Goal: Transaction & Acquisition: Purchase product/service

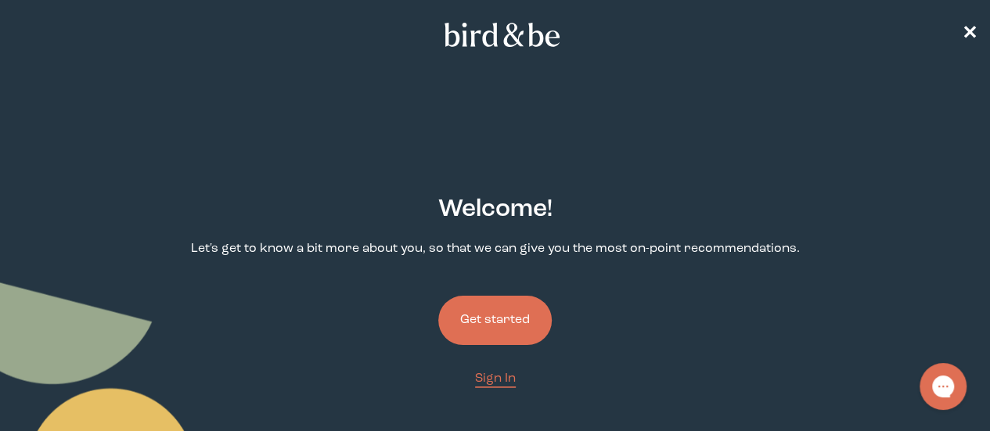
click at [525, 296] on button "Get started" at bounding box center [494, 320] width 113 height 49
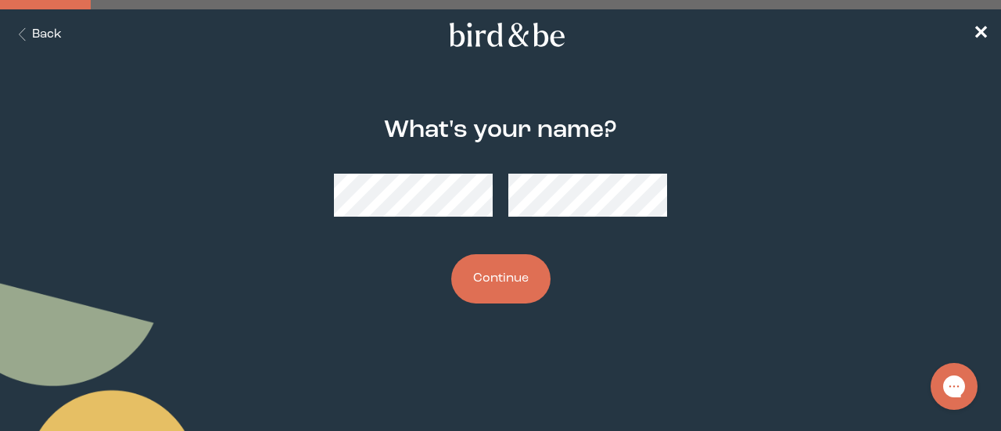
click at [501, 265] on button "Continue" at bounding box center [500, 278] width 99 height 49
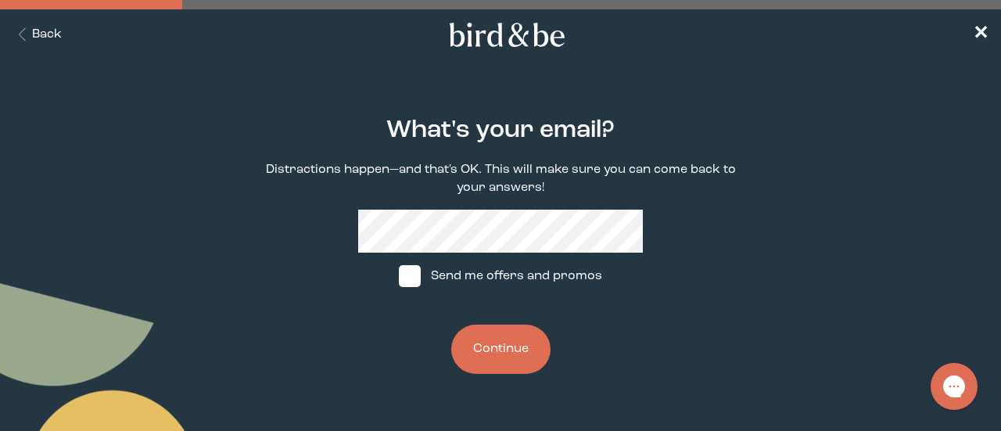
click at [507, 207] on div "What's your email? Distractions happen—and that's OK. This will make sure you c…" at bounding box center [501, 245] width 476 height 307
click at [501, 357] on button "Continue" at bounding box center [500, 349] width 99 height 49
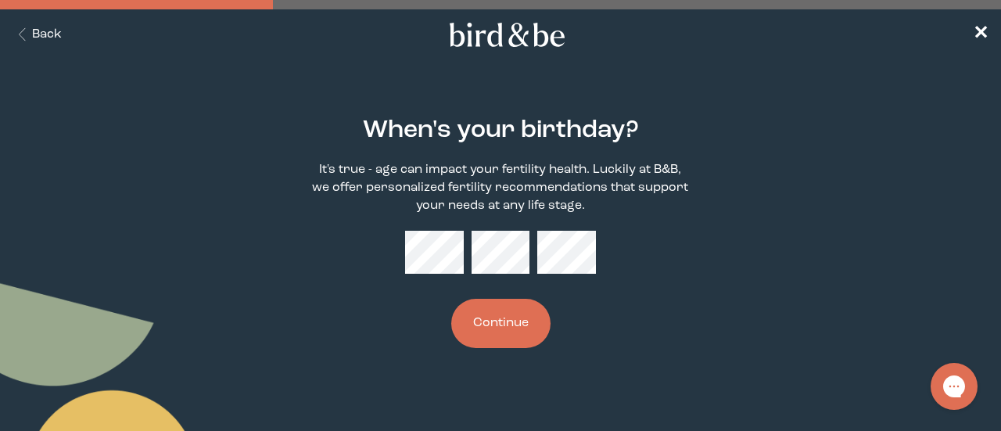
click at [494, 314] on button "Continue" at bounding box center [500, 323] width 99 height 49
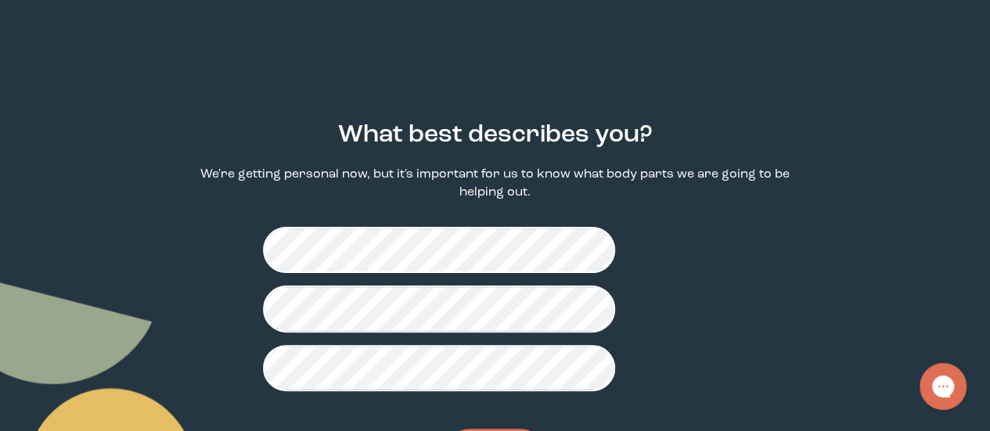
scroll to position [80, 0]
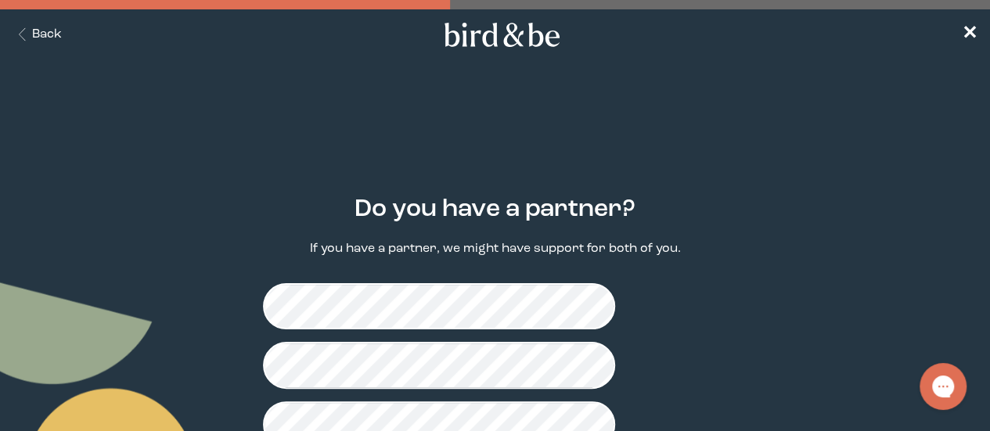
scroll to position [62, 0]
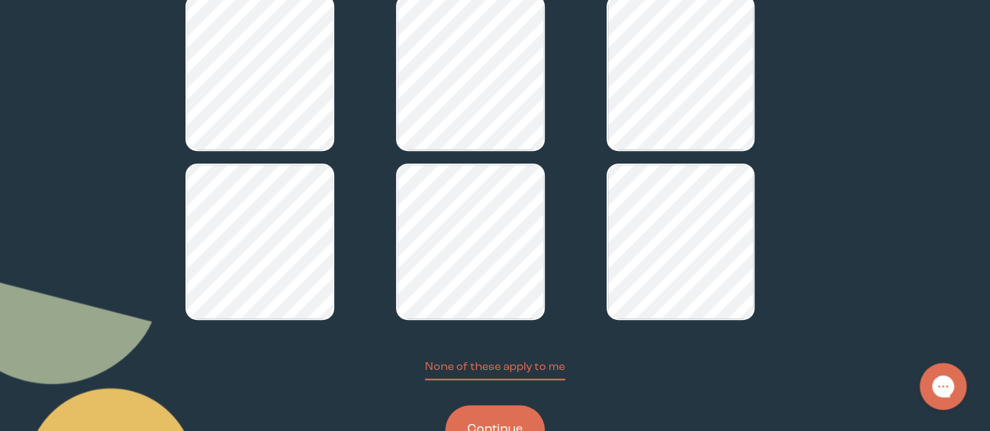
scroll to position [286, 0]
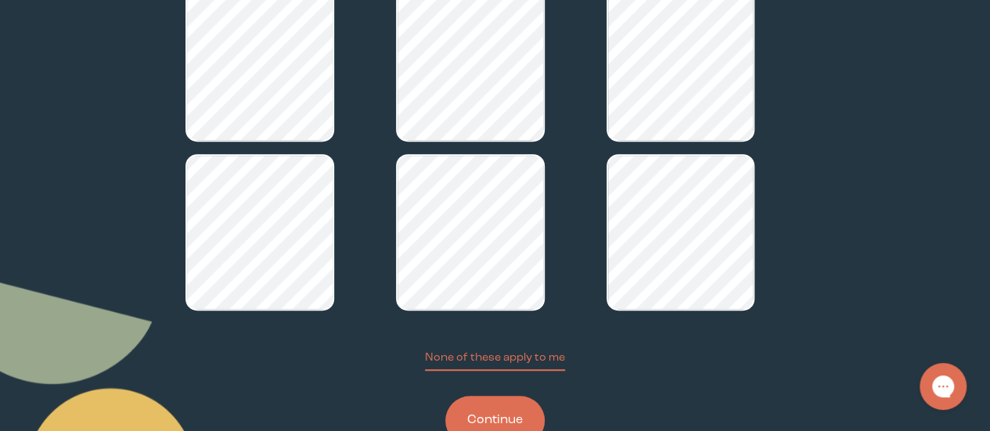
click at [491, 396] on button "Continue" at bounding box center [494, 420] width 99 height 49
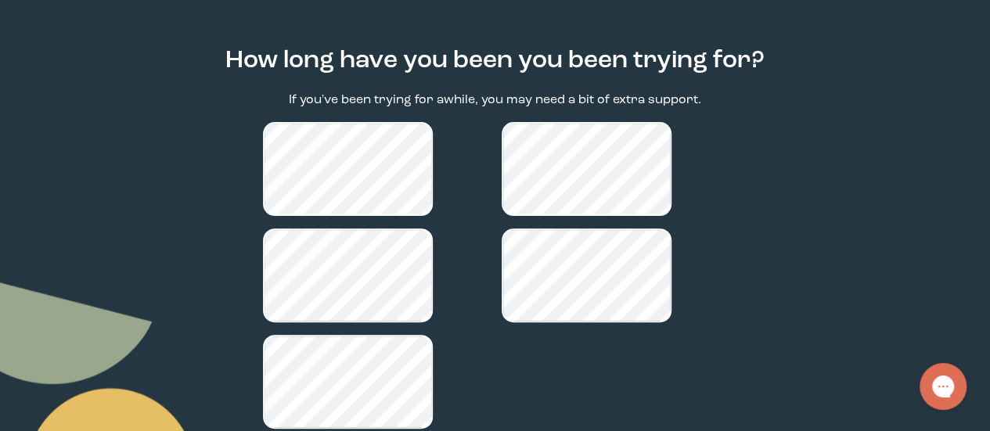
scroll to position [215, 0]
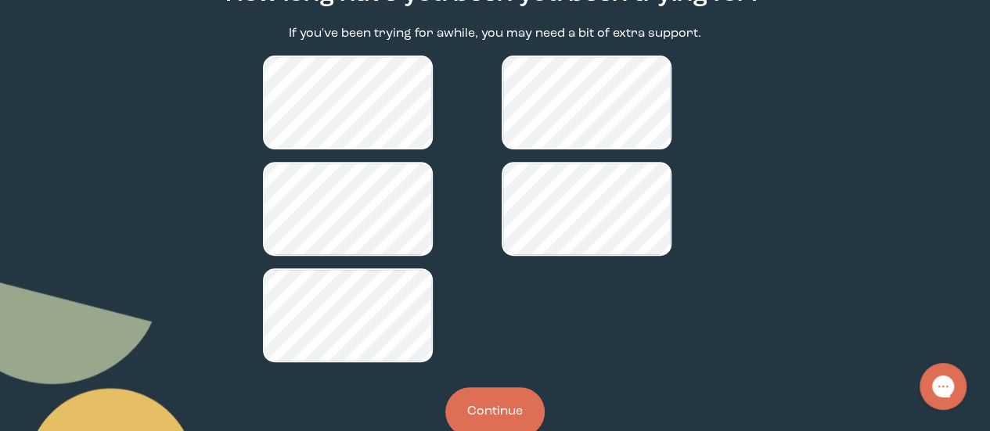
click at [493, 387] on button "Continue" at bounding box center [494, 411] width 99 height 49
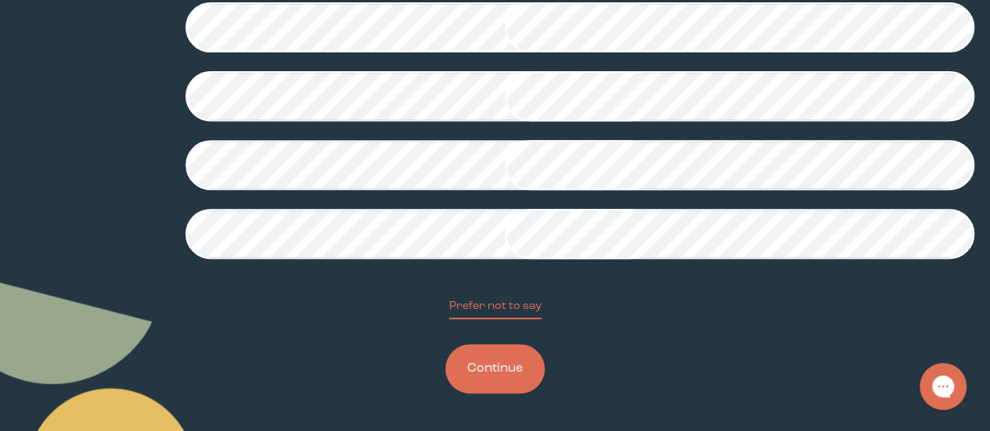
scroll to position [461, 0]
click at [504, 393] on button "Continue" at bounding box center [494, 368] width 99 height 49
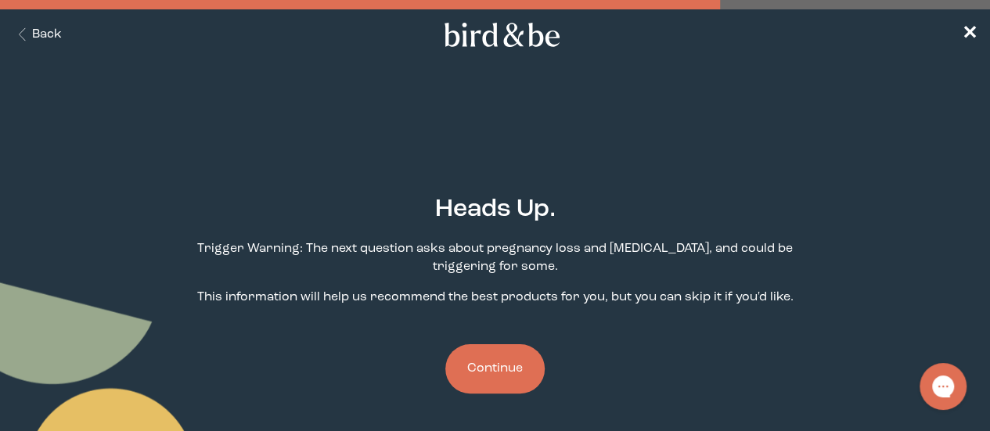
click at [491, 344] on button "Continue" at bounding box center [494, 368] width 99 height 49
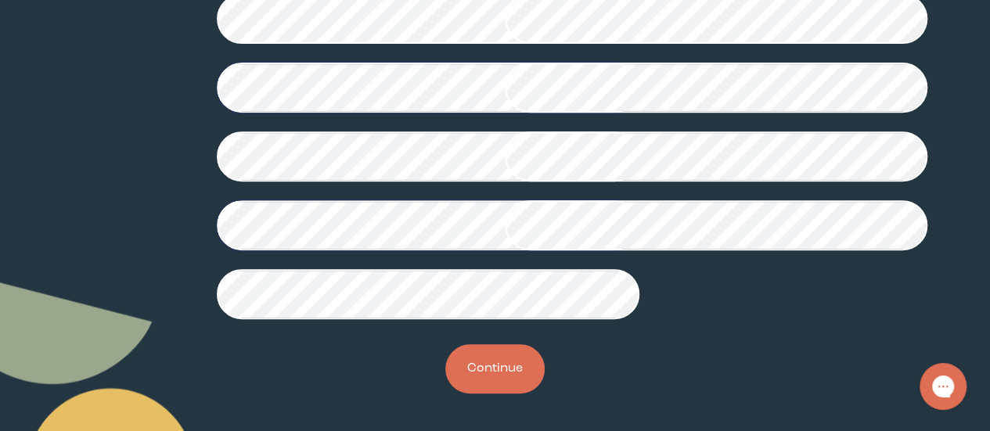
scroll to position [545, 0]
click at [495, 370] on button "Continue" at bounding box center [494, 368] width 99 height 49
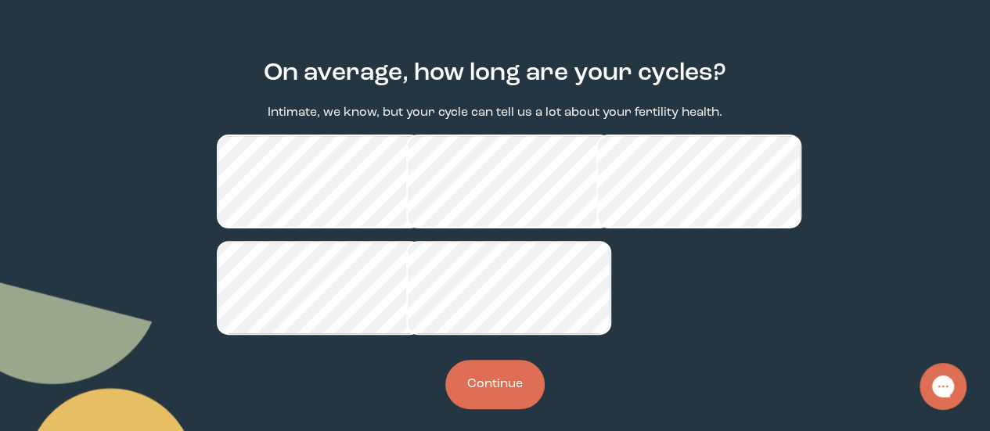
scroll to position [179, 0]
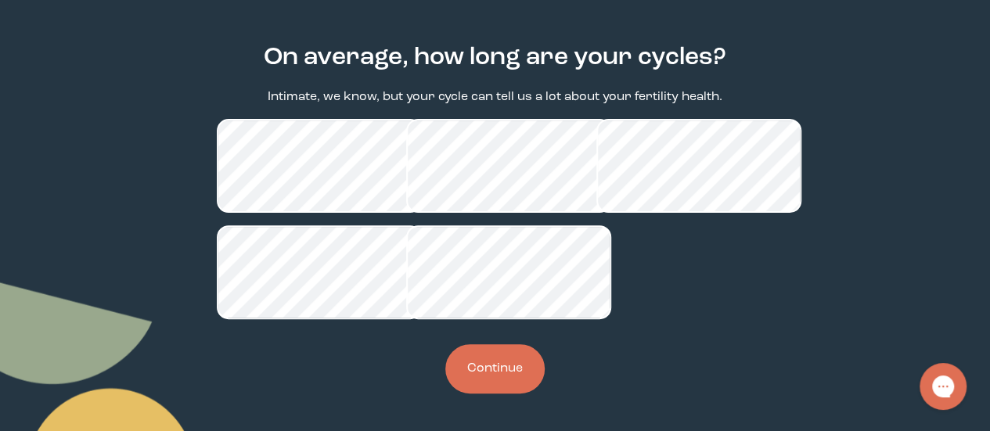
click at [485, 386] on button "Continue" at bounding box center [494, 368] width 99 height 49
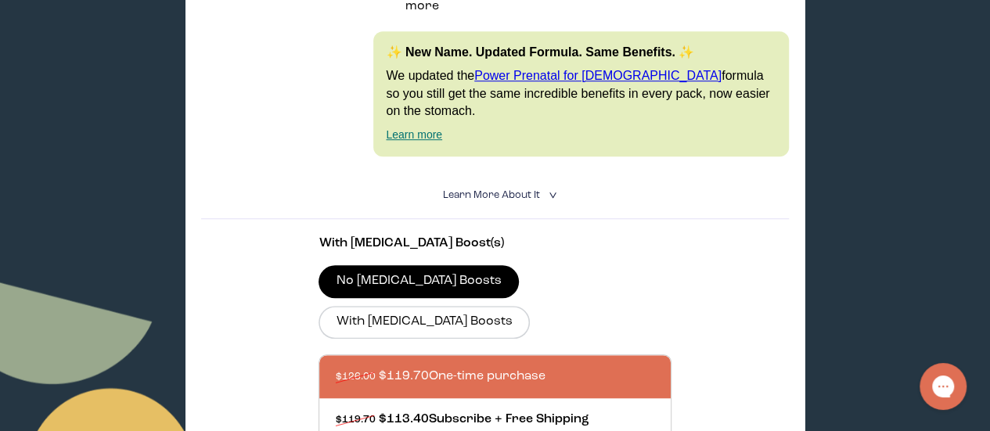
scroll to position [491, 0]
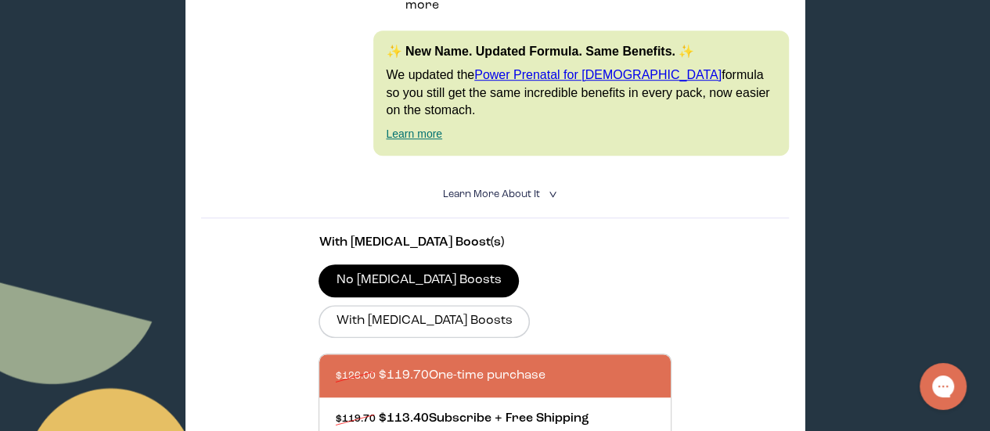
click at [485, 386] on div "With [MEDICAL_DATA] Boost(s) No [MEDICAL_DATA] Boosts With [MEDICAL_DATA] Boost…" at bounding box center [494, 374] width 352 height 280
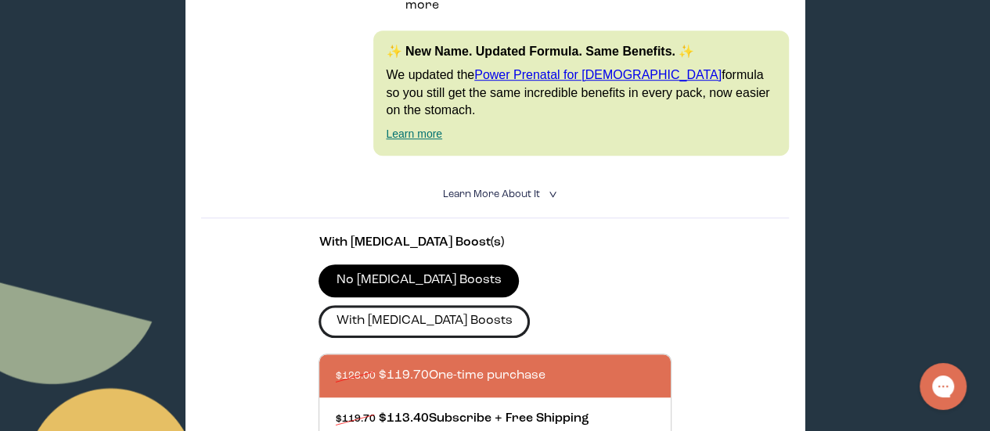
click at [530, 305] on label "With [MEDICAL_DATA] Boosts" at bounding box center [423, 321] width 211 height 33
click at [0, 0] on input "With [MEDICAL_DATA] Boosts" at bounding box center [0, 0] width 0 height 0
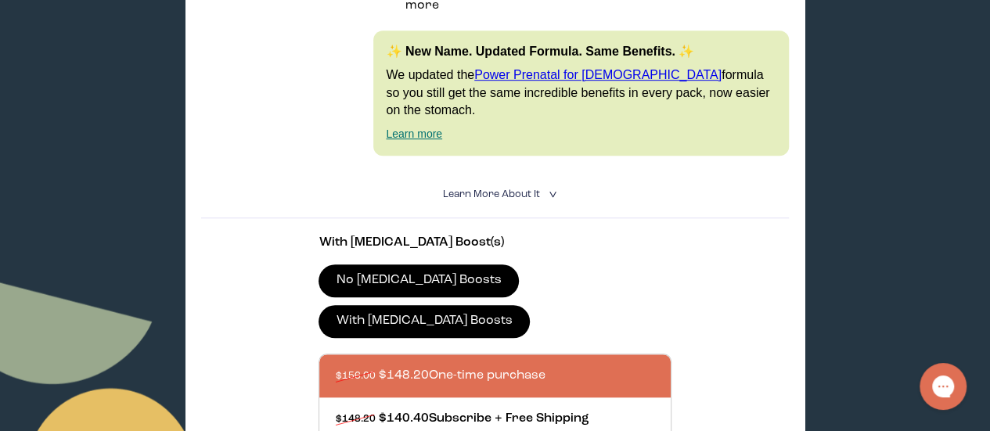
click at [440, 264] on label "No [MEDICAL_DATA] Boosts" at bounding box center [418, 280] width 200 height 33
click at [0, 0] on input "No [MEDICAL_DATA] Boosts" at bounding box center [0, 0] width 0 height 0
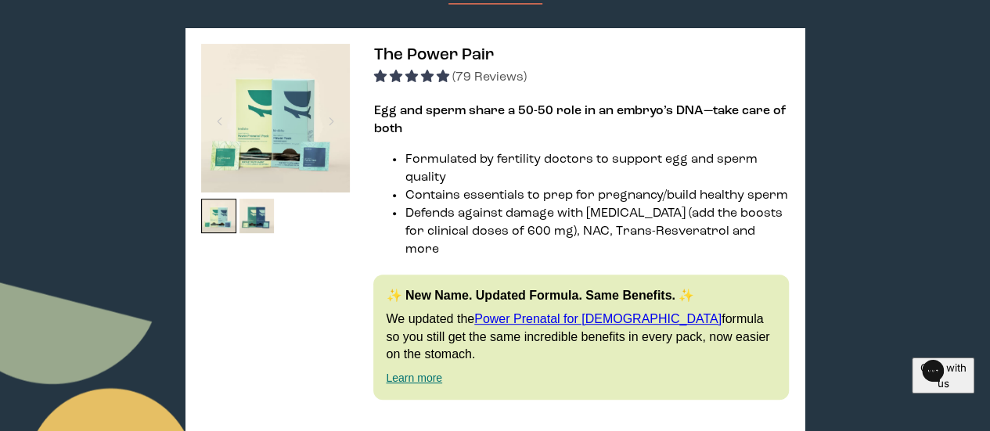
scroll to position [270, 0]
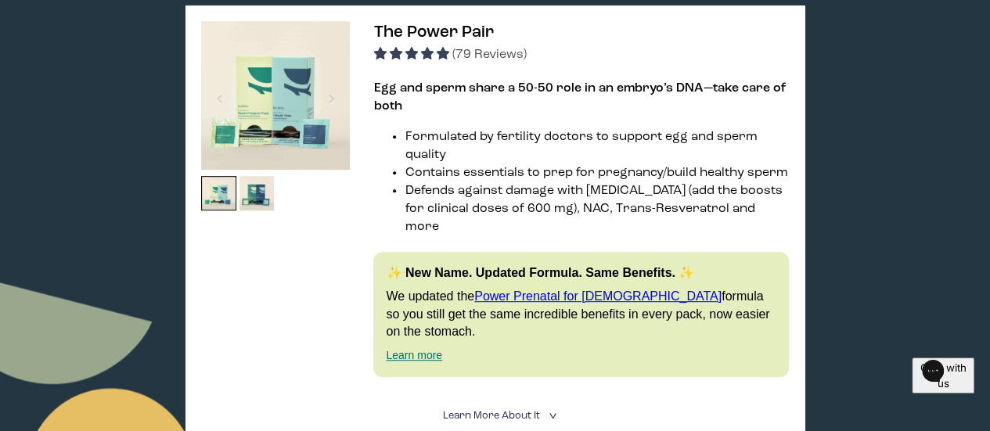
click at [299, 128] on img at bounding box center [275, 95] width 149 height 149
click at [217, 207] on img at bounding box center [218, 193] width 35 height 35
click at [330, 93] on div at bounding box center [331, 98] width 21 height 34
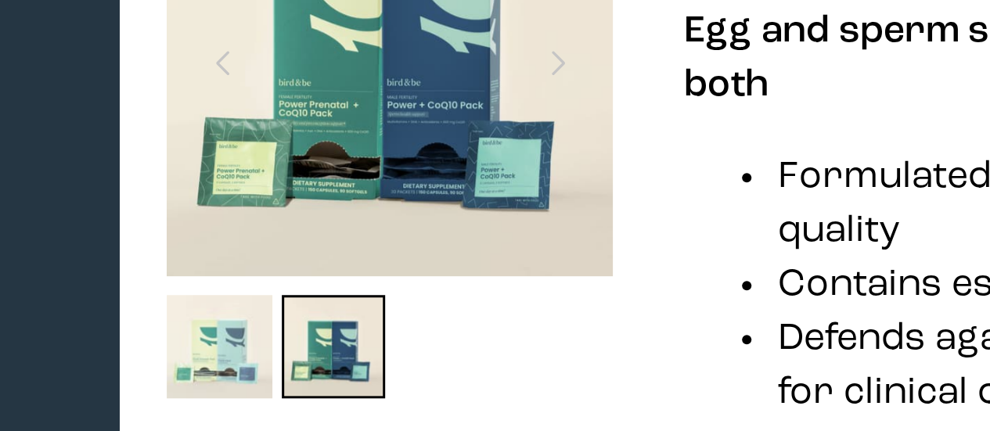
click at [224, 185] on img at bounding box center [218, 193] width 35 height 35
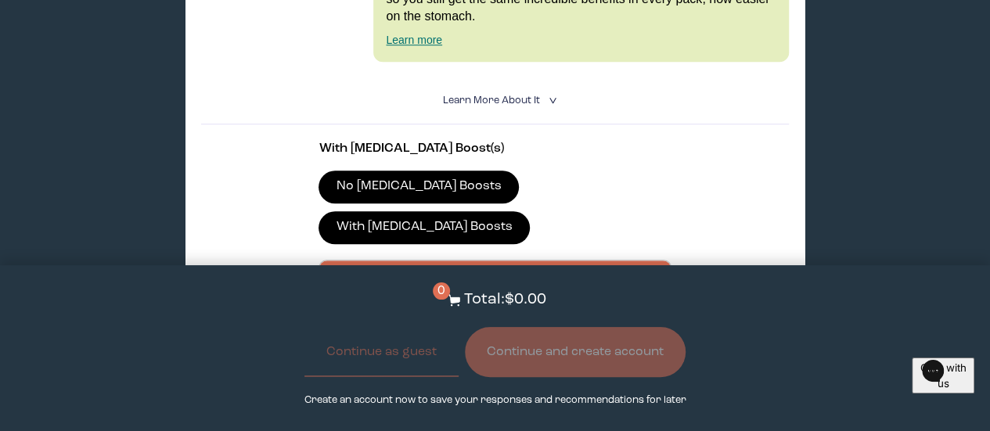
scroll to position [605, 0]
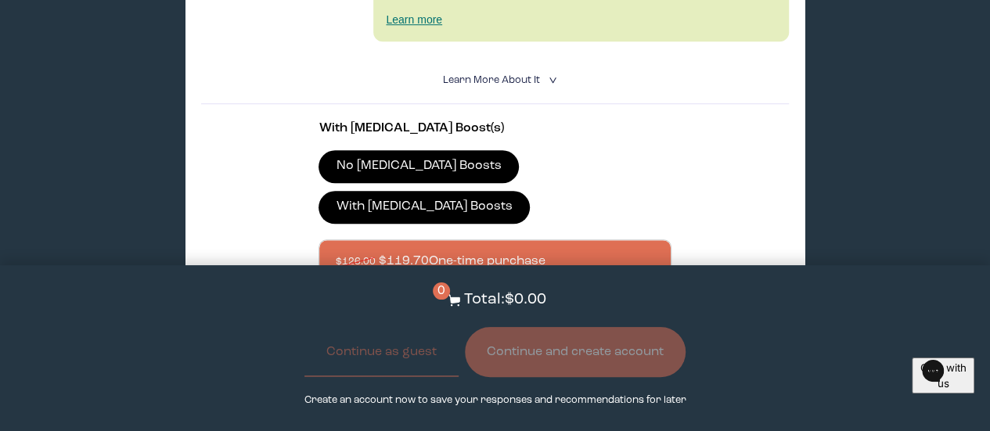
click at [530, 191] on label "With [MEDICAL_DATA] Boosts" at bounding box center [423, 207] width 211 height 33
click at [0, 0] on input "With [MEDICAL_DATA] Boosts" at bounding box center [0, 0] width 0 height 0
click at [523, 283] on div at bounding box center [510, 304] width 350 height 43
click at [335, 295] on input "$148.20 $140.40 Subscribe + Free Shipping" at bounding box center [334, 295] width 1 height 1
radio input "true"
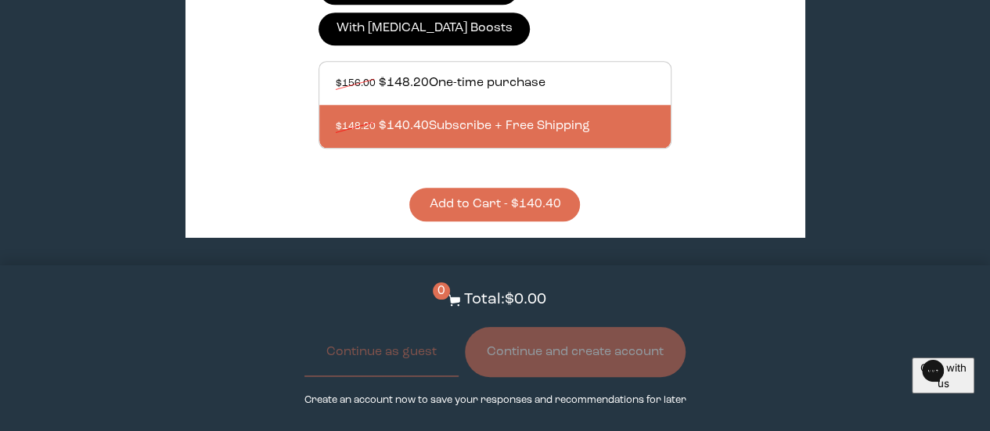
scroll to position [784, 0]
click at [538, 188] on button "Add to Cart - $140.40" at bounding box center [494, 205] width 171 height 34
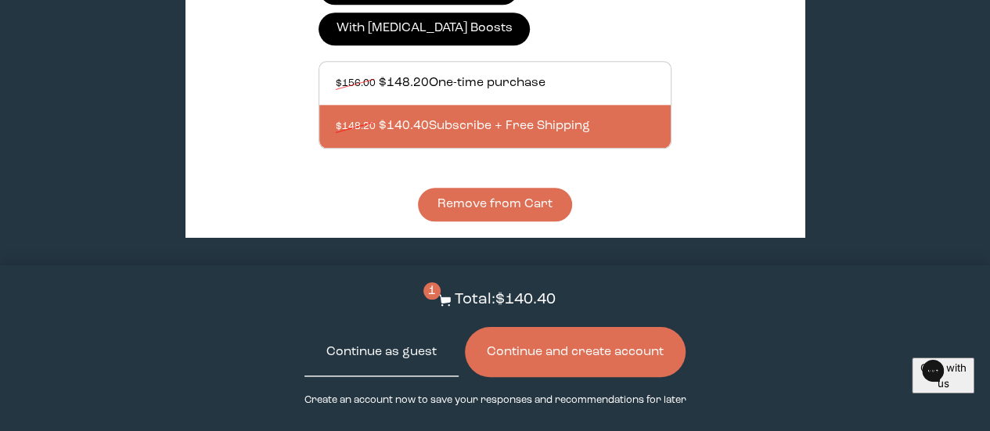
click at [410, 357] on button "Continue as guest" at bounding box center [381, 352] width 154 height 50
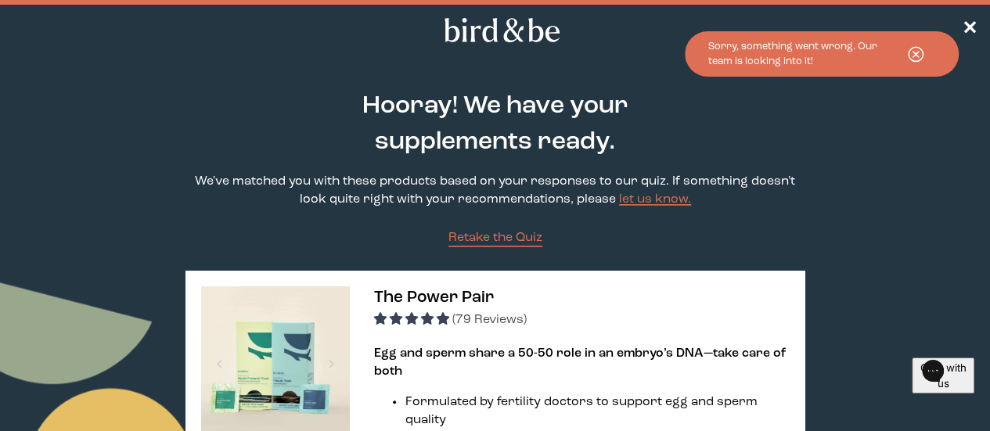
scroll to position [0, 0]
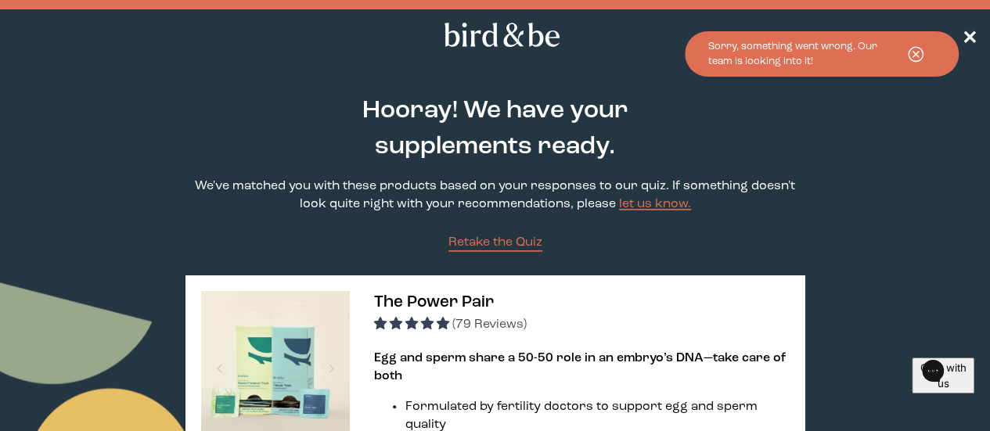
click at [966, 34] on span "✕" at bounding box center [969, 35] width 16 height 19
